Goal: Navigation & Orientation: Find specific page/section

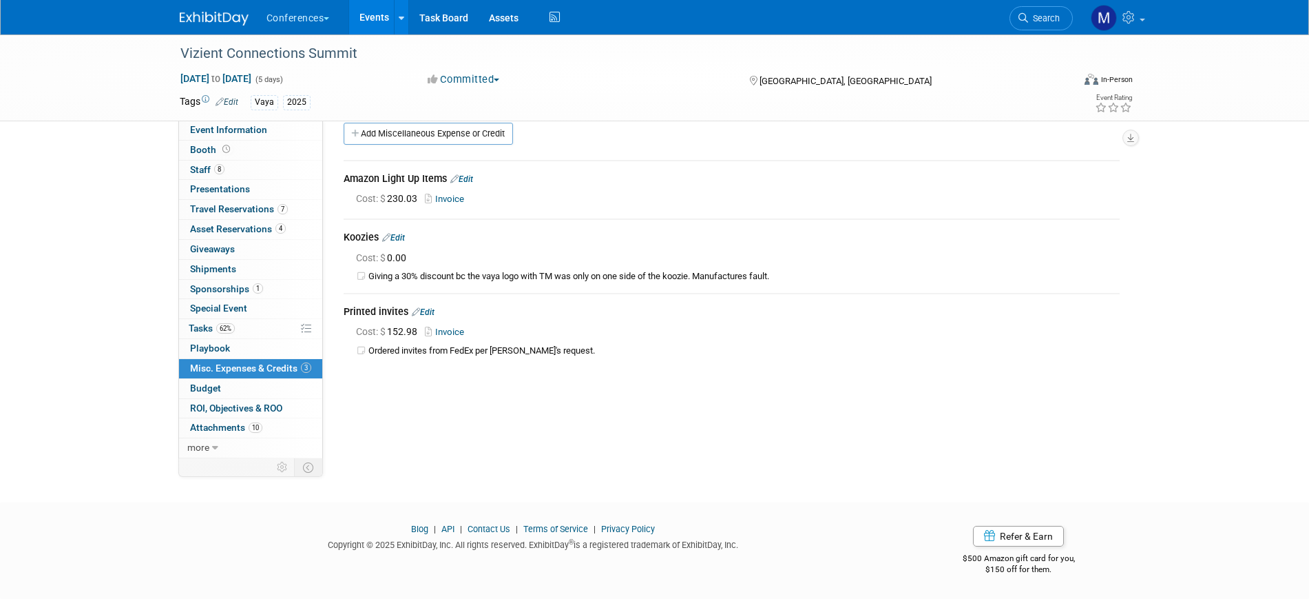
click at [222, 21] on img at bounding box center [214, 19] width 69 height 14
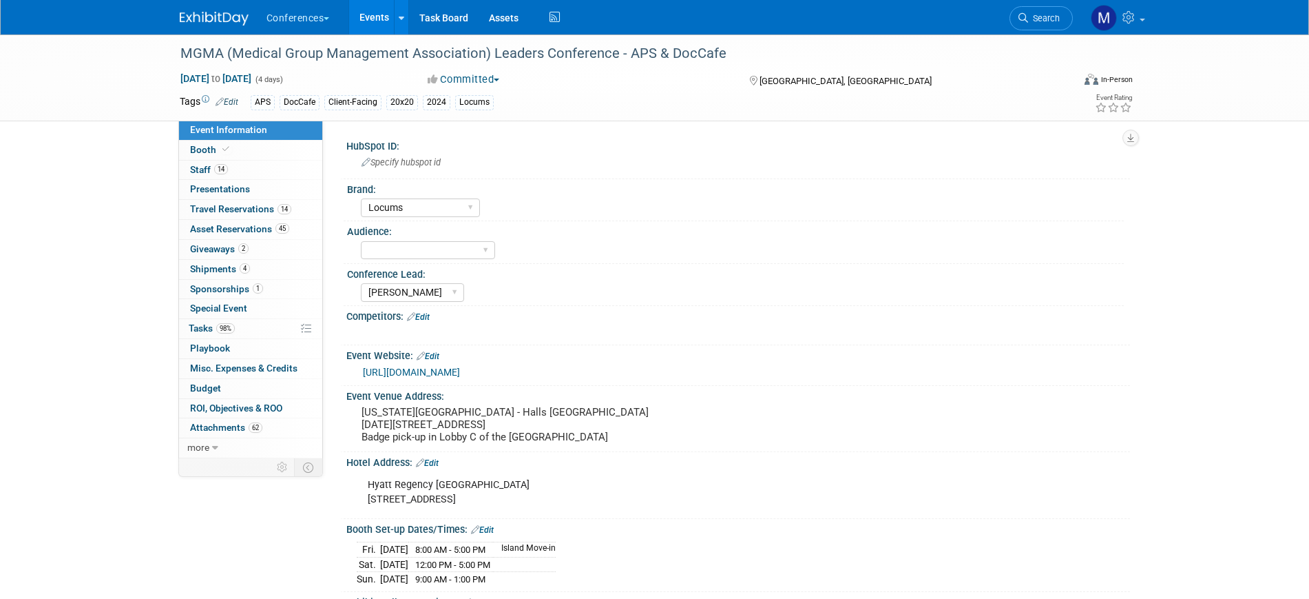
select select "Locums"
select select "Mel"
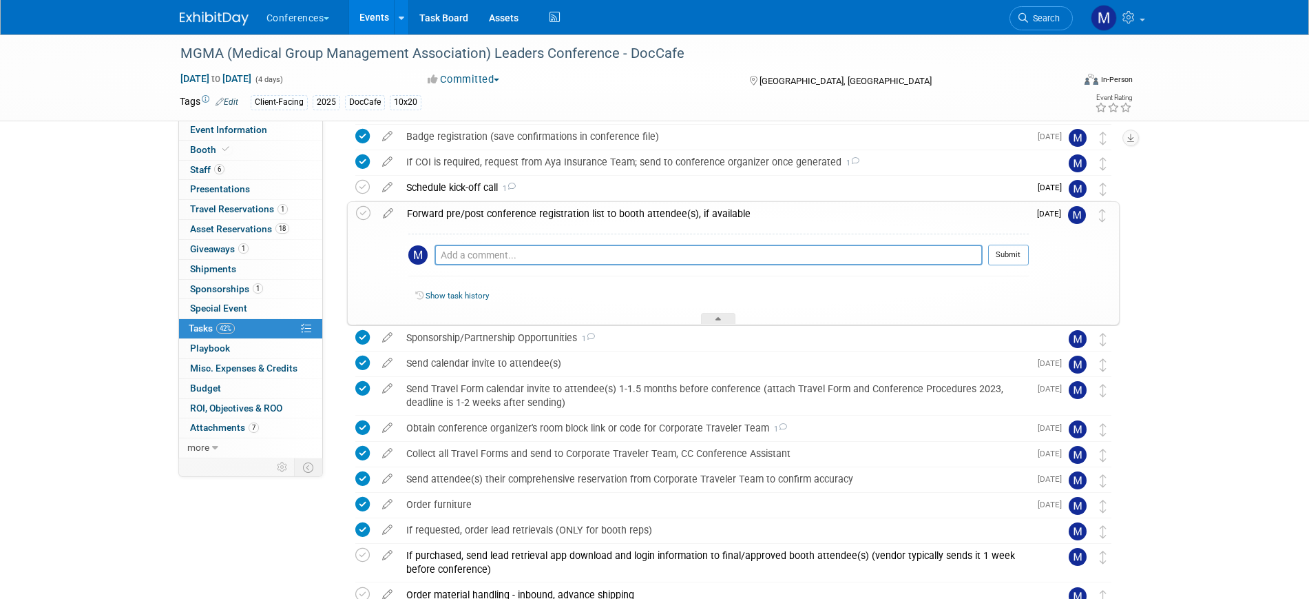
click at [471, 217] on div "Forward pre/post conference registration list to booth attendee(s), if available" at bounding box center [714, 213] width 629 height 23
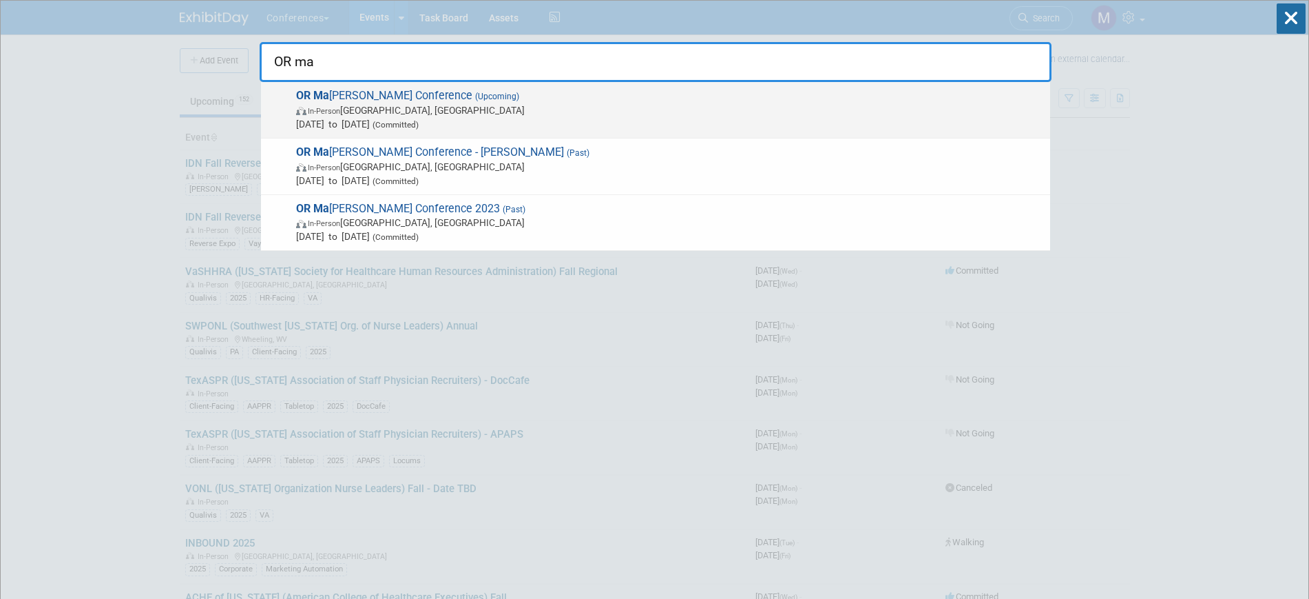
type input "OR ma"
click at [394, 101] on span "OR Ma nager Conference (Upcoming) In-Person Anaheim, CA Oct 28, 2025 to Oct 30,…" at bounding box center [667, 110] width 751 height 42
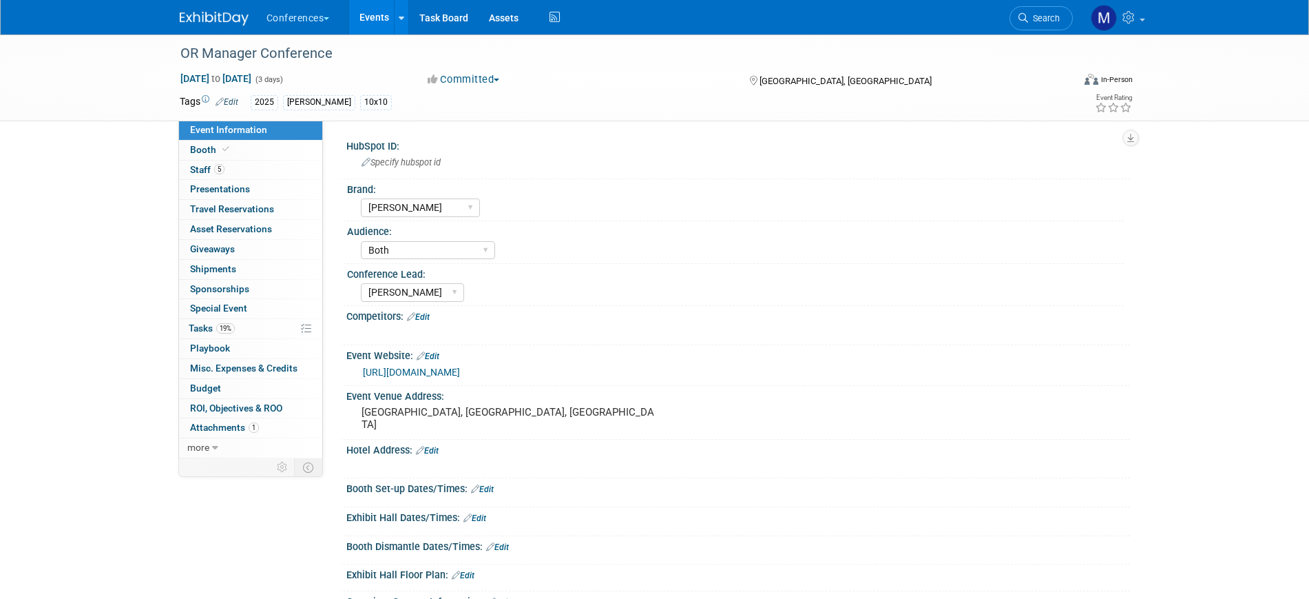
select select "[PERSON_NAME]"
select select "Both"
select select "[PERSON_NAME]"
click at [211, 322] on span "Tasks 19%" at bounding box center [212, 327] width 46 height 11
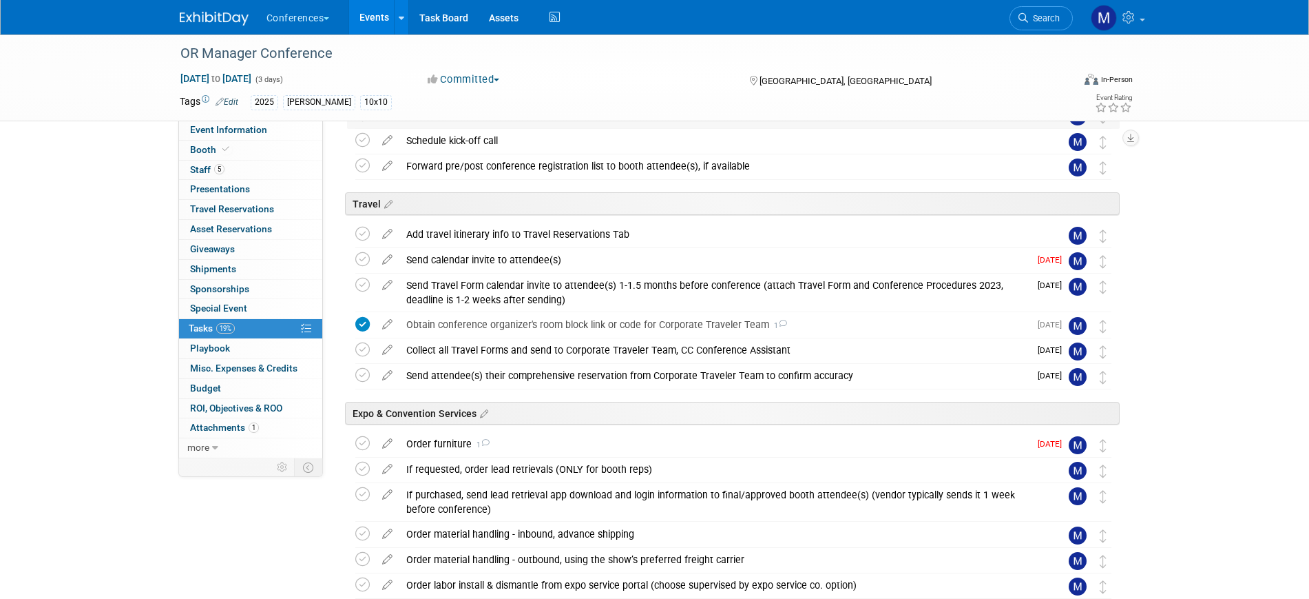
scroll to position [430, 0]
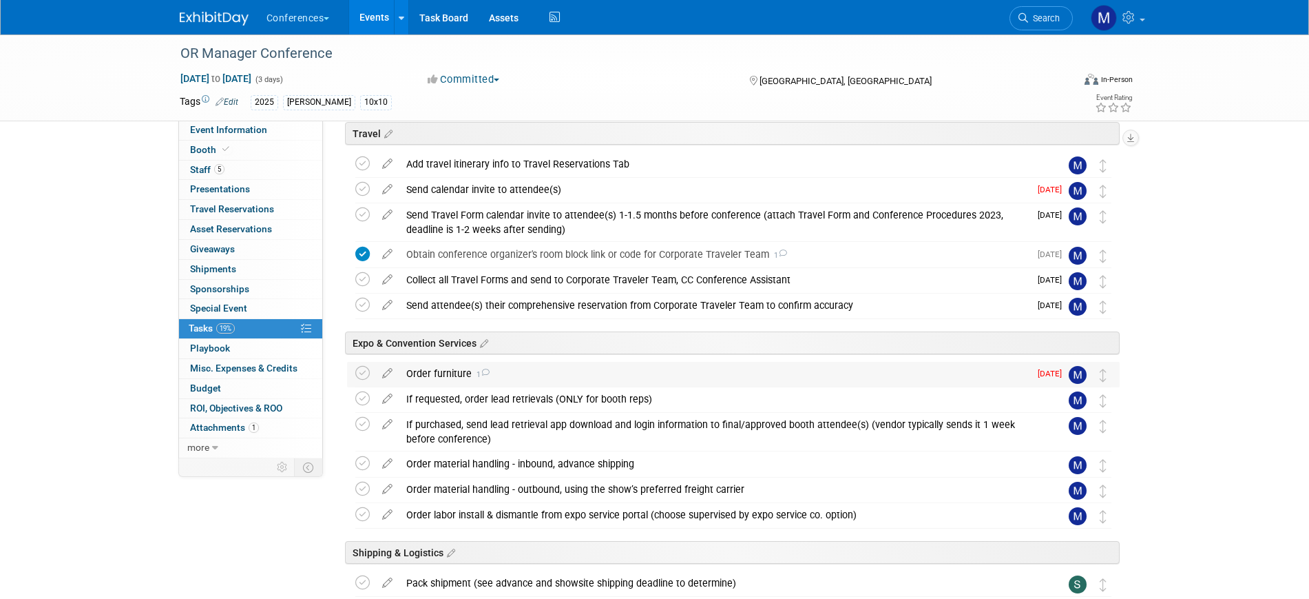
click at [459, 369] on div "Order furniture 1" at bounding box center [714, 373] width 630 height 23
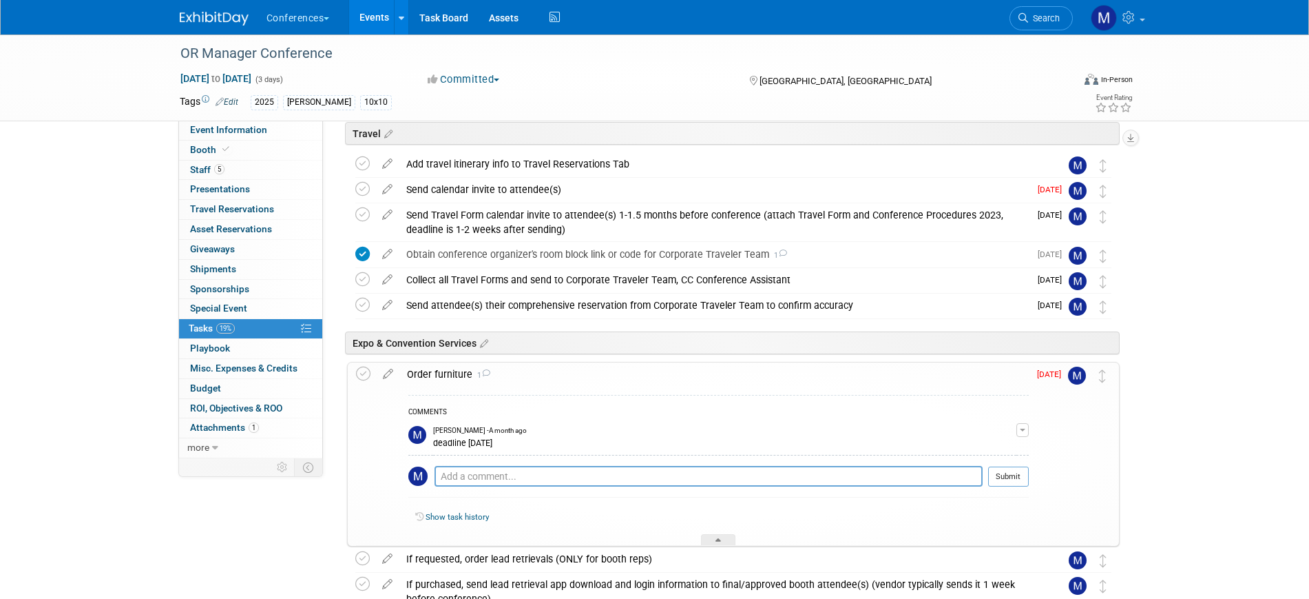
click at [459, 369] on div "Order furniture 1" at bounding box center [714, 373] width 629 height 23
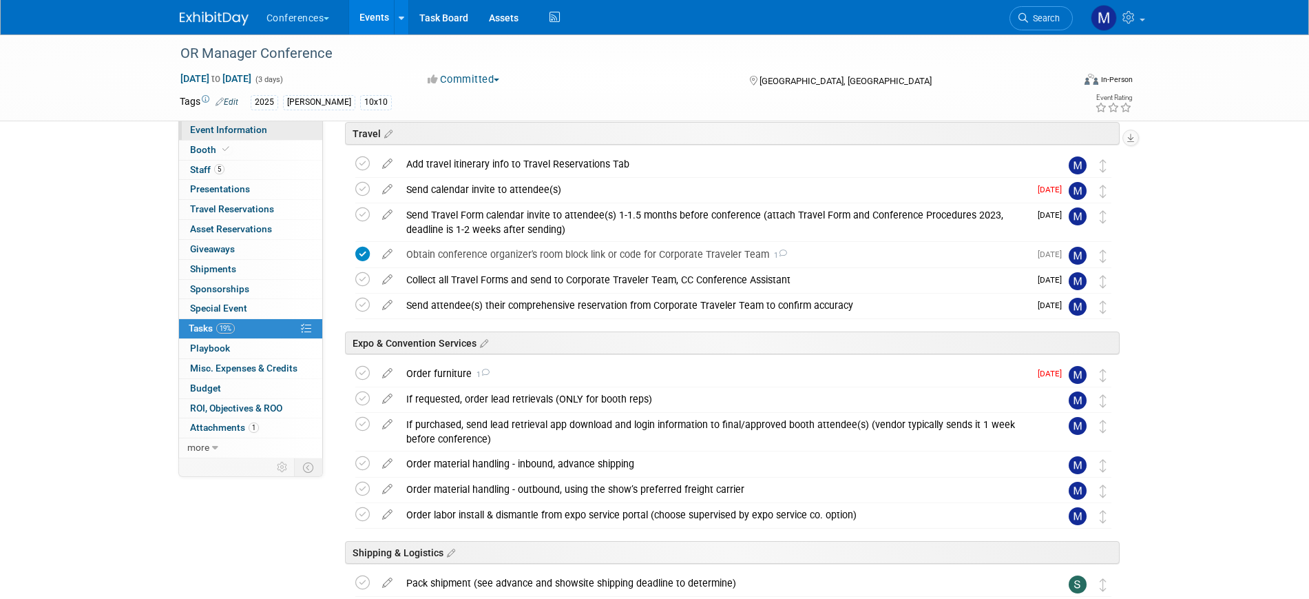
click at [246, 127] on span "Event Information" at bounding box center [228, 129] width 77 height 11
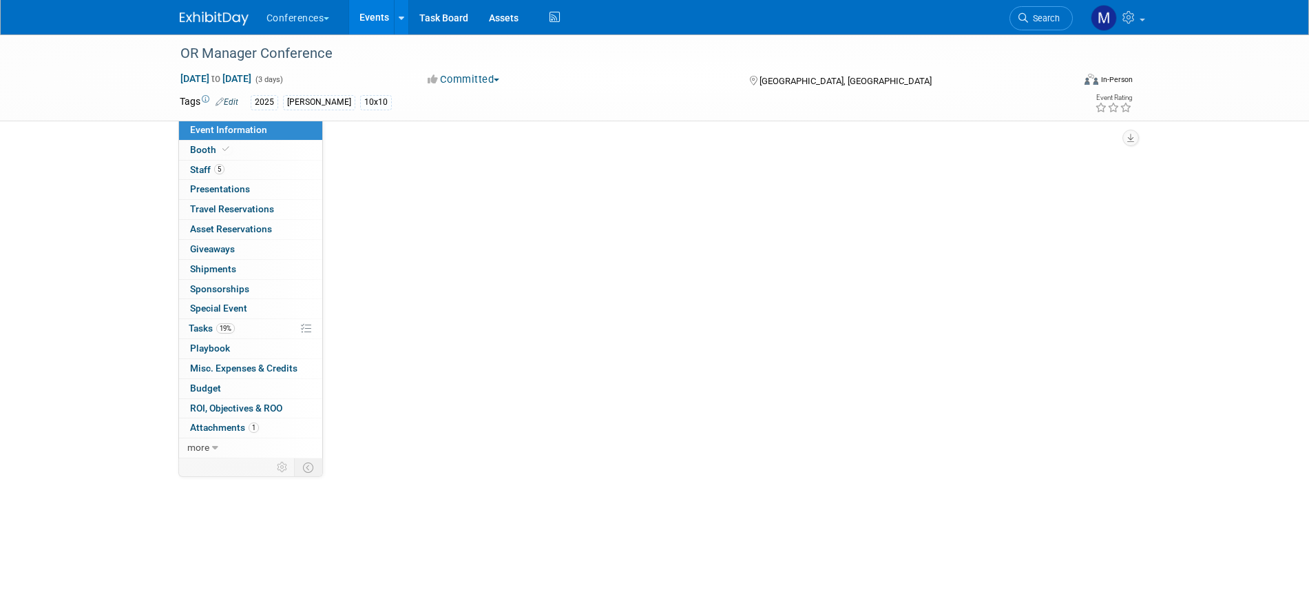
scroll to position [0, 0]
select select "[PERSON_NAME]"
select select "Both"
select select "[PERSON_NAME]"
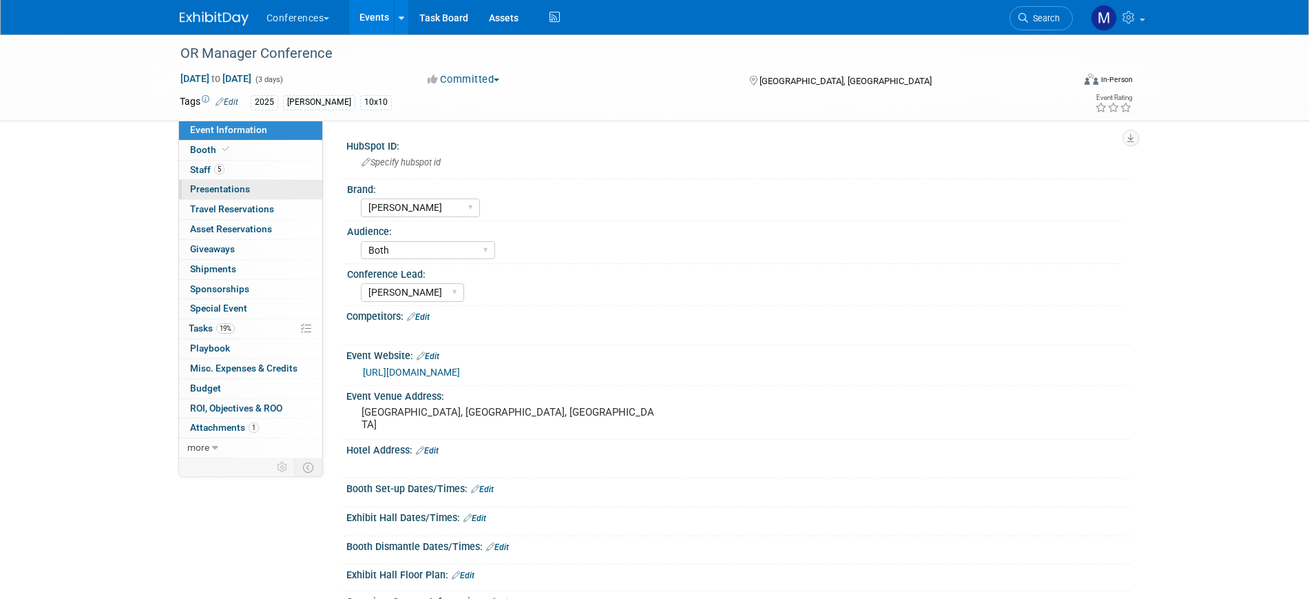
click at [241, 151] on link "Booth" at bounding box center [250, 150] width 143 height 19
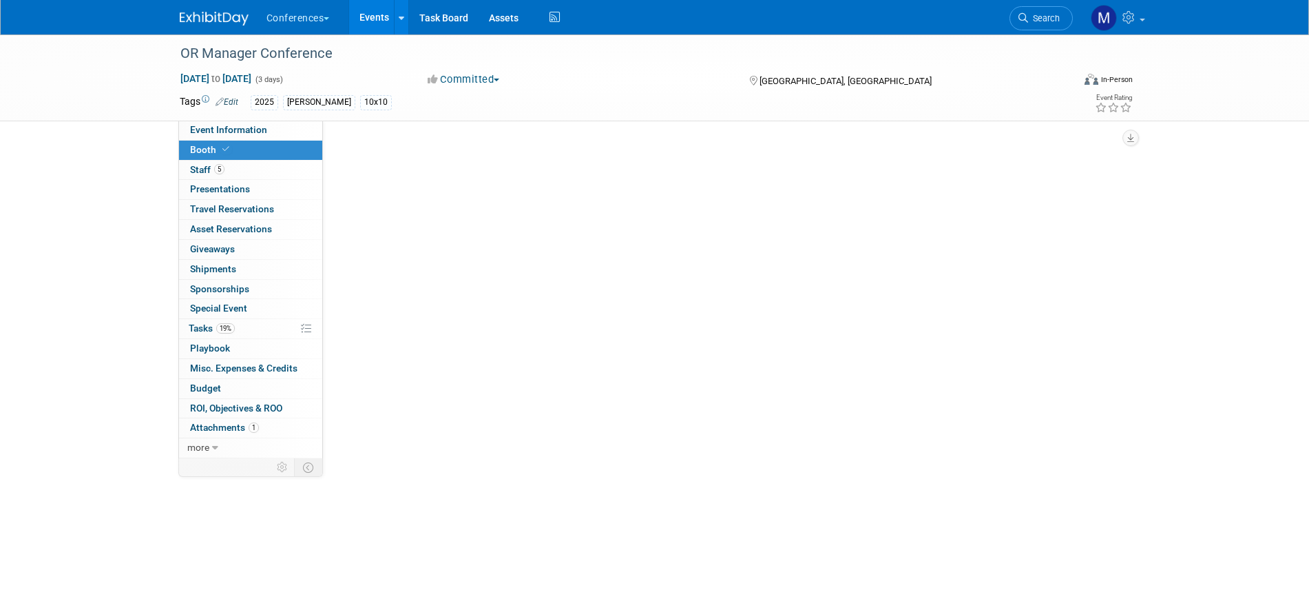
select select "10'x10'"
